Goal: Information Seeking & Learning: Learn about a topic

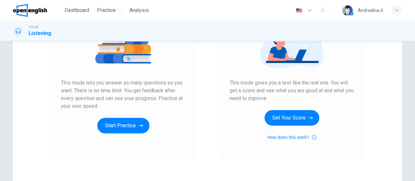
scroll to position [102, 0]
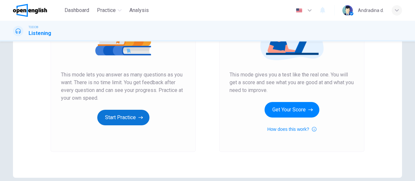
click at [116, 121] on button "Start Practice" at bounding box center [123, 118] width 52 height 16
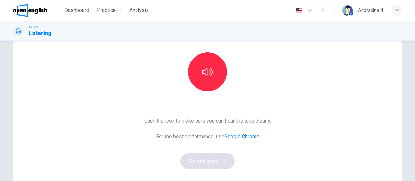
scroll to position [63, 0]
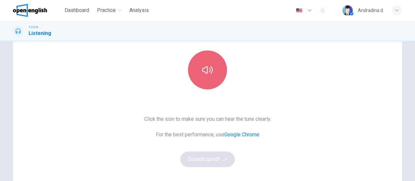
click at [218, 70] on button "button" at bounding box center [207, 70] width 39 height 39
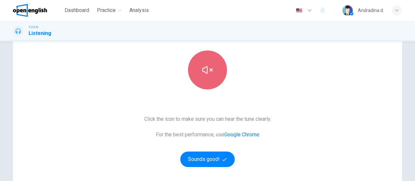
click at [202, 73] on icon "button" at bounding box center [207, 70] width 10 height 10
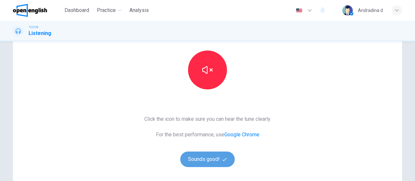
click at [200, 160] on button "Sounds good!" at bounding box center [207, 160] width 54 height 16
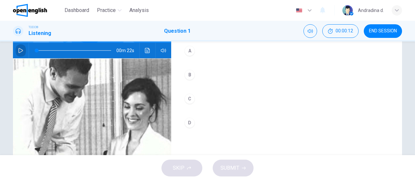
click at [18, 48] on icon "button" at bounding box center [20, 50] width 5 height 5
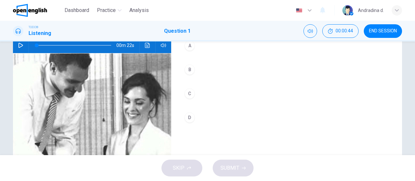
scroll to position [0, 0]
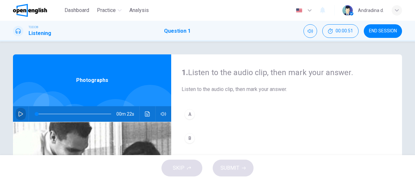
click at [18, 113] on icon "button" at bounding box center [20, 113] width 5 height 5
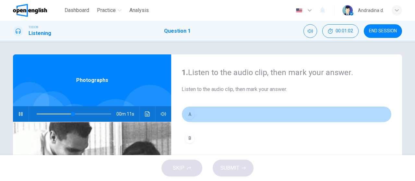
click at [190, 115] on div "A" at bounding box center [189, 114] width 10 height 10
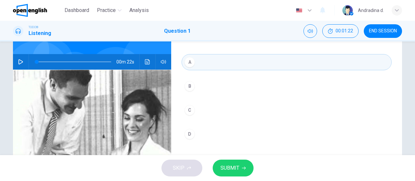
scroll to position [52, 0]
click at [19, 64] on icon "button" at bounding box center [20, 62] width 5 height 5
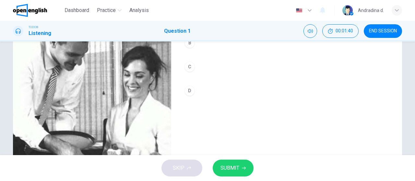
scroll to position [95, 0]
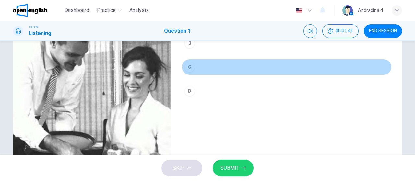
click at [187, 68] on div "C" at bounding box center [189, 67] width 10 height 10
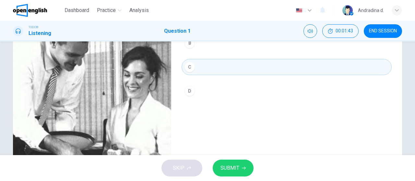
click at [233, 170] on span "SUBMIT" at bounding box center [229, 168] width 19 height 9
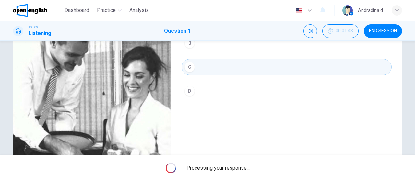
type input "*"
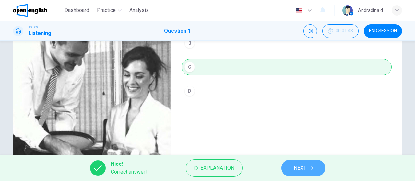
click at [306, 168] on button "NEXT" at bounding box center [303, 168] width 44 height 17
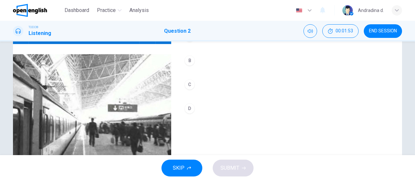
scroll to position [69, 0]
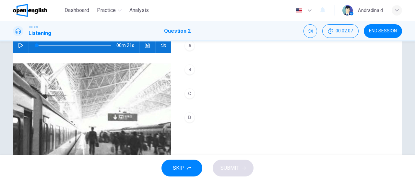
click at [18, 46] on icon "button" at bounding box center [20, 45] width 5 height 5
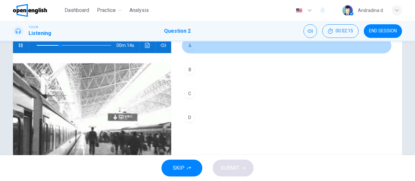
click at [190, 50] on div "A" at bounding box center [189, 45] width 10 height 10
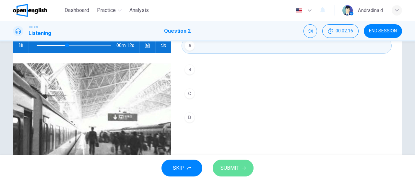
click at [231, 174] on button "SUBMIT" at bounding box center [232, 168] width 41 height 17
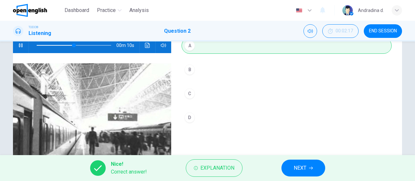
type input "**"
click at [308, 169] on button "NEXT" at bounding box center [303, 168] width 44 height 17
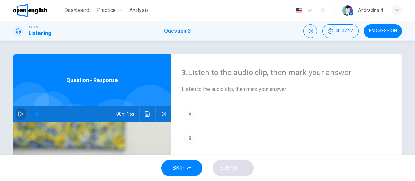
click at [18, 113] on icon "button" at bounding box center [20, 113] width 5 height 5
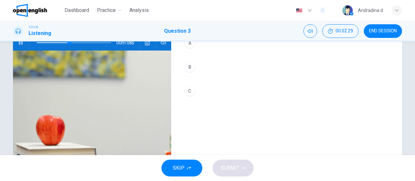
scroll to position [71, 0]
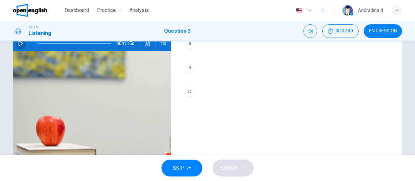
click at [18, 42] on icon "button" at bounding box center [20, 43] width 5 height 5
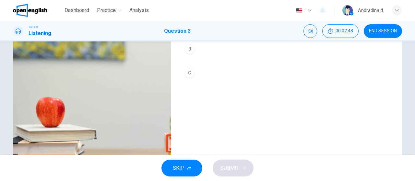
scroll to position [89, 0]
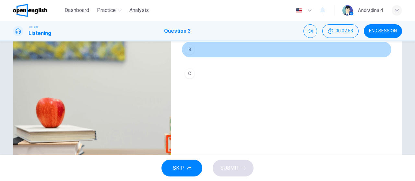
click at [188, 50] on div "B" at bounding box center [189, 49] width 10 height 10
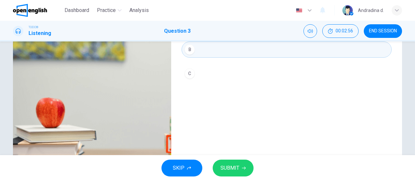
type input "*"
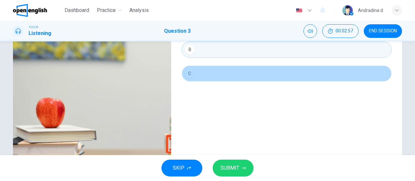
click at [186, 72] on div "C" at bounding box center [189, 73] width 10 height 10
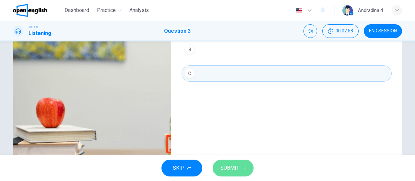
click at [228, 169] on span "SUBMIT" at bounding box center [229, 168] width 19 height 9
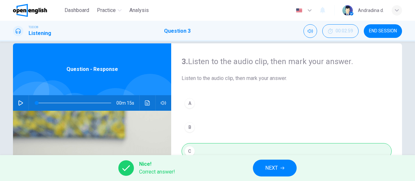
scroll to position [11, 0]
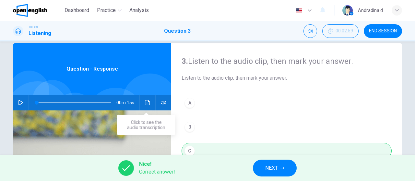
click at [144, 107] on button "Click to see the audio transcription" at bounding box center [147, 103] width 10 height 16
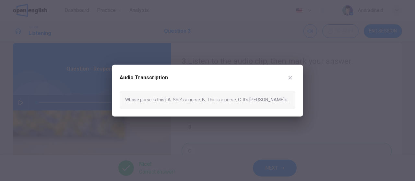
click at [207, 98] on div "Whose purse is this? A. She's a nurse. B. This is a purse. C. It's [PERSON_NAME…" at bounding box center [208, 99] width 176 height 18
drag, startPoint x: 207, startPoint y: 98, endPoint x: 216, endPoint y: 99, distance: 9.4
click at [216, 99] on div "Whose purse is this? A. She's a nurse. B. This is a purse. C. It's [PERSON_NAME…" at bounding box center [208, 99] width 176 height 18
click at [289, 79] on icon "button" at bounding box center [289, 77] width 5 height 5
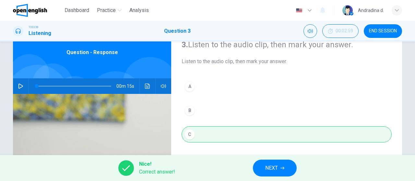
scroll to position [22, 0]
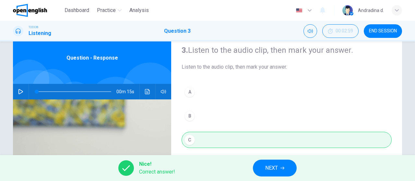
click at [395, 72] on div "3. Listen to the audio clip, then [PERSON_NAME] your answer. Listen to the audi…" at bounding box center [286, 144] width 231 height 225
click at [277, 166] on span "NEXT" at bounding box center [271, 168] width 13 height 9
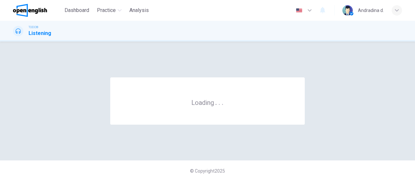
scroll to position [0, 0]
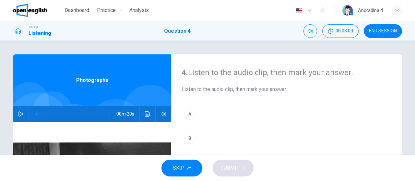
click at [60, 90] on div "Photographs" at bounding box center [92, 80] width 158 height 52
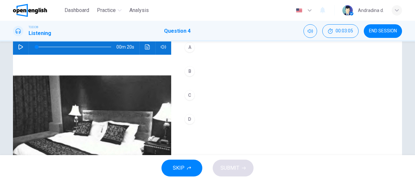
scroll to position [60, 0]
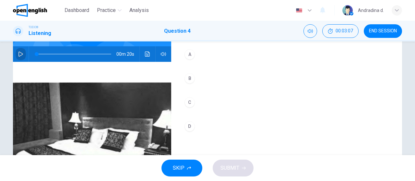
click at [21, 51] on icon "button" at bounding box center [20, 53] width 5 height 5
click at [20, 54] on icon "button" at bounding box center [20, 53] width 5 height 5
type input "*"
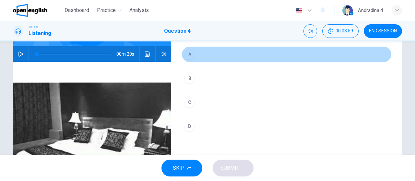
click at [185, 50] on div "A" at bounding box center [189, 54] width 10 height 10
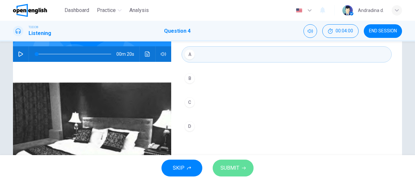
click at [240, 170] on button "SUBMIT" at bounding box center [232, 168] width 41 height 17
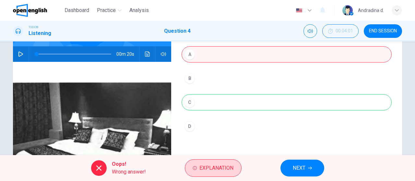
click at [203, 169] on span "Explanation" at bounding box center [216, 168] width 34 height 9
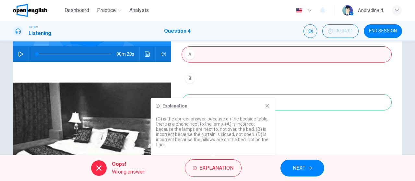
click at [267, 105] on icon at bounding box center [267, 105] width 5 height 5
